Goal: Transaction & Acquisition: Book appointment/travel/reservation

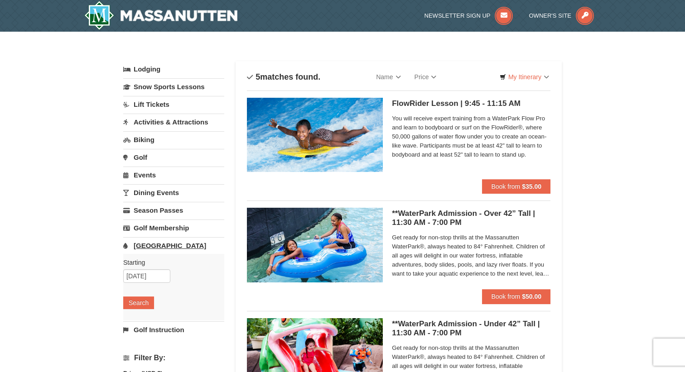
click at [154, 245] on link "[GEOGRAPHIC_DATA]" at bounding box center [173, 245] width 101 height 17
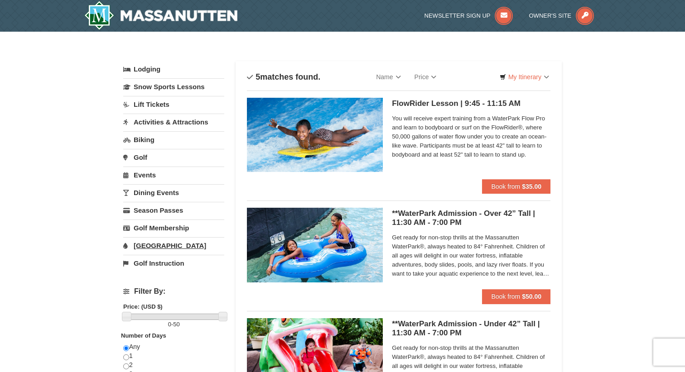
click at [154, 245] on link "[GEOGRAPHIC_DATA]" at bounding box center [173, 245] width 101 height 17
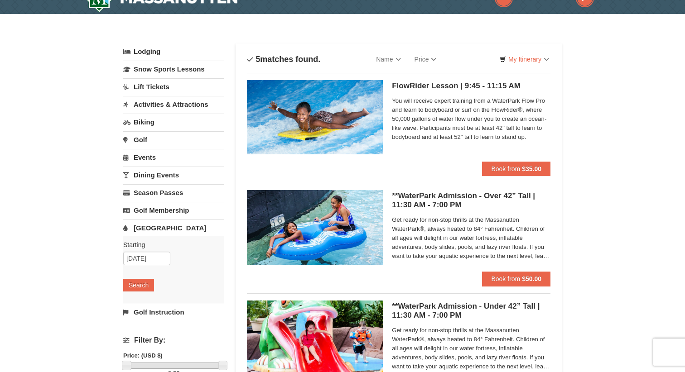
scroll to position [22, 0]
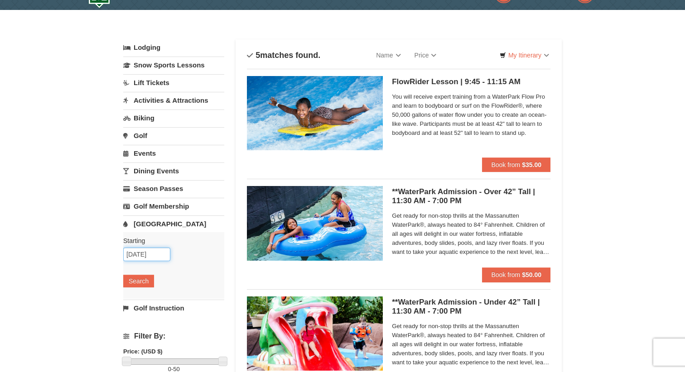
click at [152, 257] on input "10/18/2025" at bounding box center [146, 255] width 47 height 14
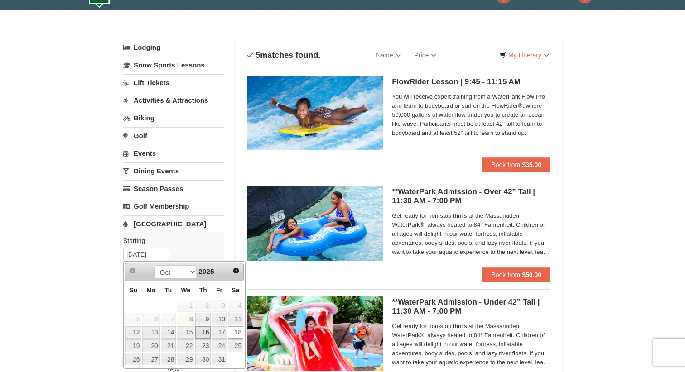
click at [205, 332] on link "16" at bounding box center [202, 333] width 15 height 13
type input "10/16/2025"
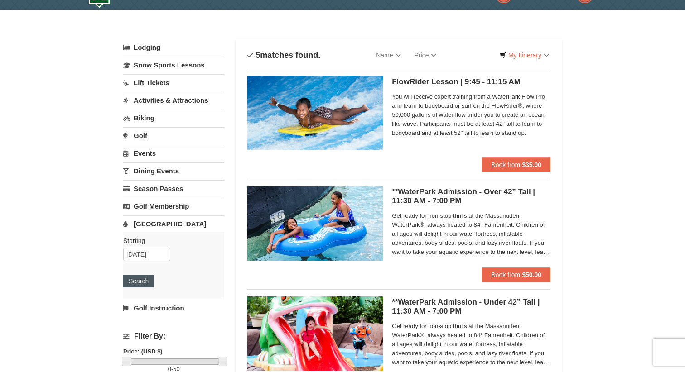
click at [144, 282] on button "Search" at bounding box center [138, 281] width 31 height 13
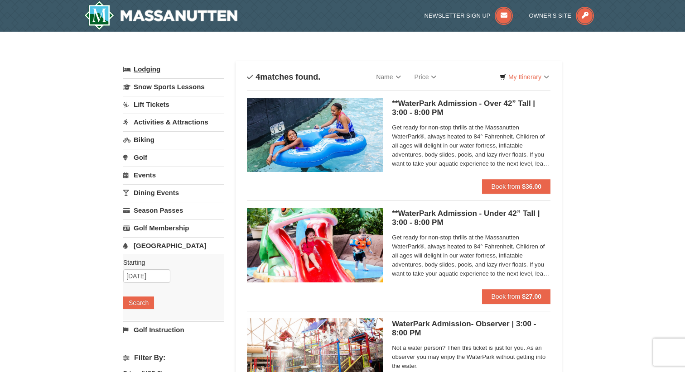
click at [152, 70] on link "Lodging" at bounding box center [173, 69] width 101 height 16
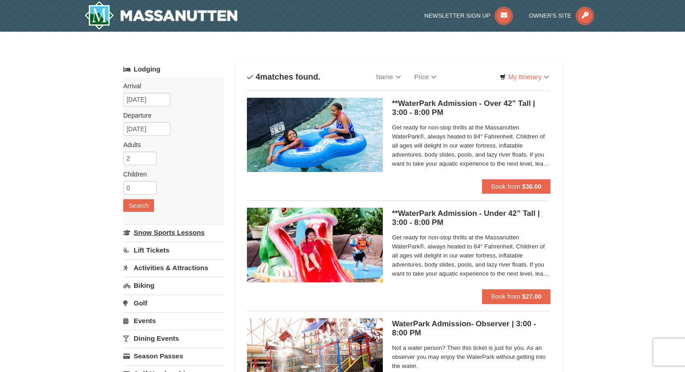
click at [149, 233] on link "Snow Sports Lessons" at bounding box center [173, 232] width 101 height 17
